Goal: Entertainment & Leisure: Consume media (video, audio)

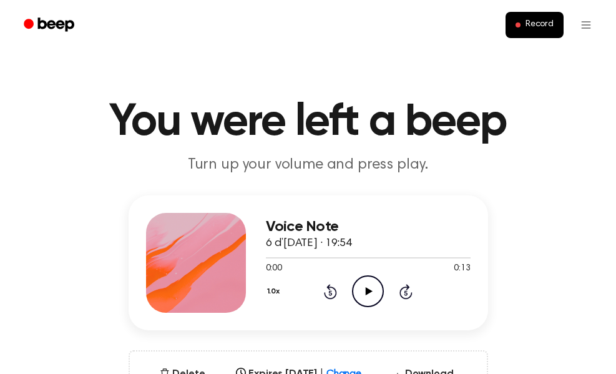
click at [300, 222] on h3 "Voice Note" at bounding box center [368, 226] width 205 height 17
click at [366, 290] on icon at bounding box center [369, 291] width 7 height 8
click at [369, 302] on icon "Pause Audio" at bounding box center [368, 291] width 32 height 32
click at [385, 300] on div "1.0x Rewind 5 seconds Play Audio Skip 5 seconds" at bounding box center [368, 291] width 205 height 32
click at [367, 301] on icon "Play Audio" at bounding box center [368, 291] width 32 height 32
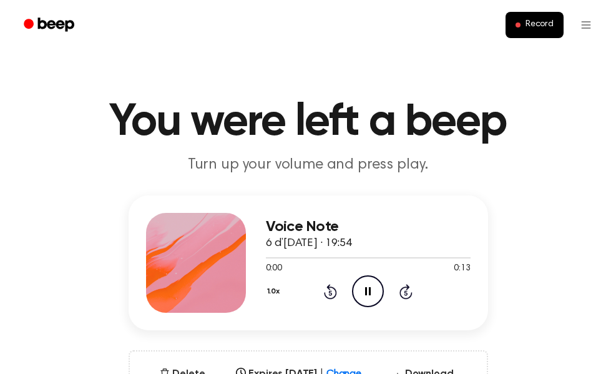
click at [399, 291] on icon "Skip 5 seconds" at bounding box center [406, 291] width 14 height 16
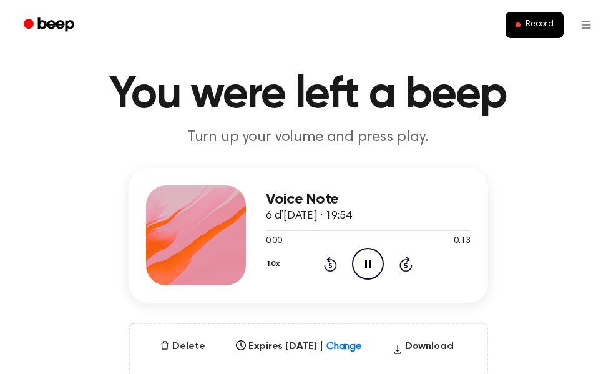
scroll to position [34, 0]
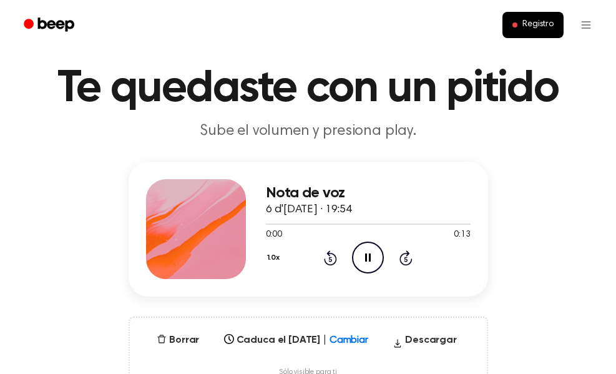
click at [554, 208] on div "Nota de voz 6 d'[DATE] · 19:54 0:00 0:13 Su navegador no soporta el elemento [o…" at bounding box center [308, 278] width 586 height 232
click at [330, 259] on icon at bounding box center [330, 258] width 3 height 5
click at [373, 260] on icon "Pause Audio" at bounding box center [368, 258] width 32 height 32
click at [374, 266] on icon "Play Audio" at bounding box center [368, 258] width 32 height 32
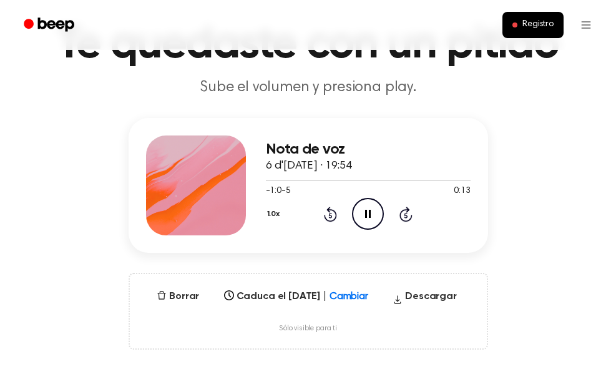
scroll to position [78, 0]
